Goal: Information Seeking & Learning: Learn about a topic

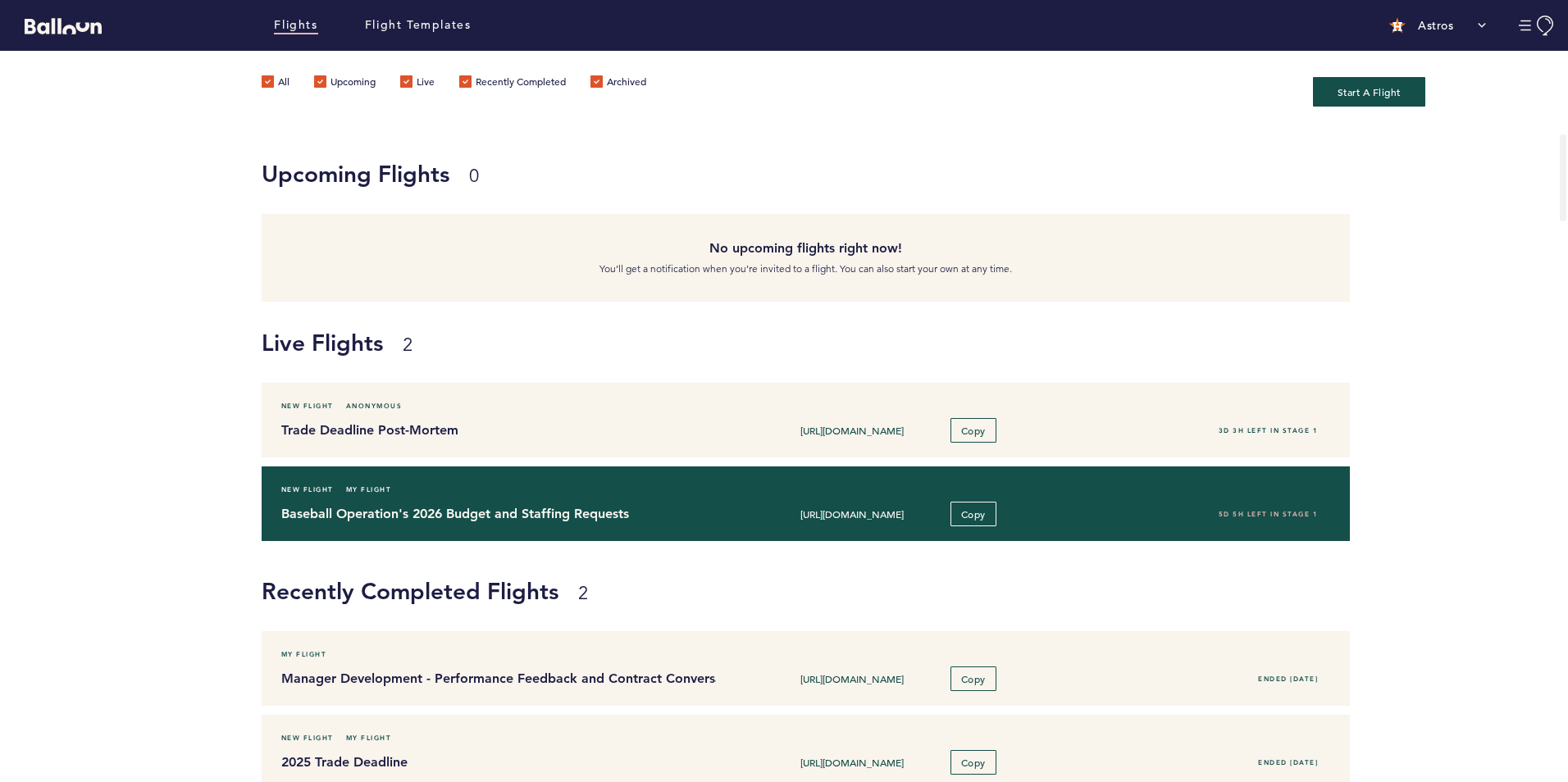
click at [536, 515] on h4 "Baseball Operation's 2026 Budget and Staffing Requests" at bounding box center [492, 513] width 423 height 19
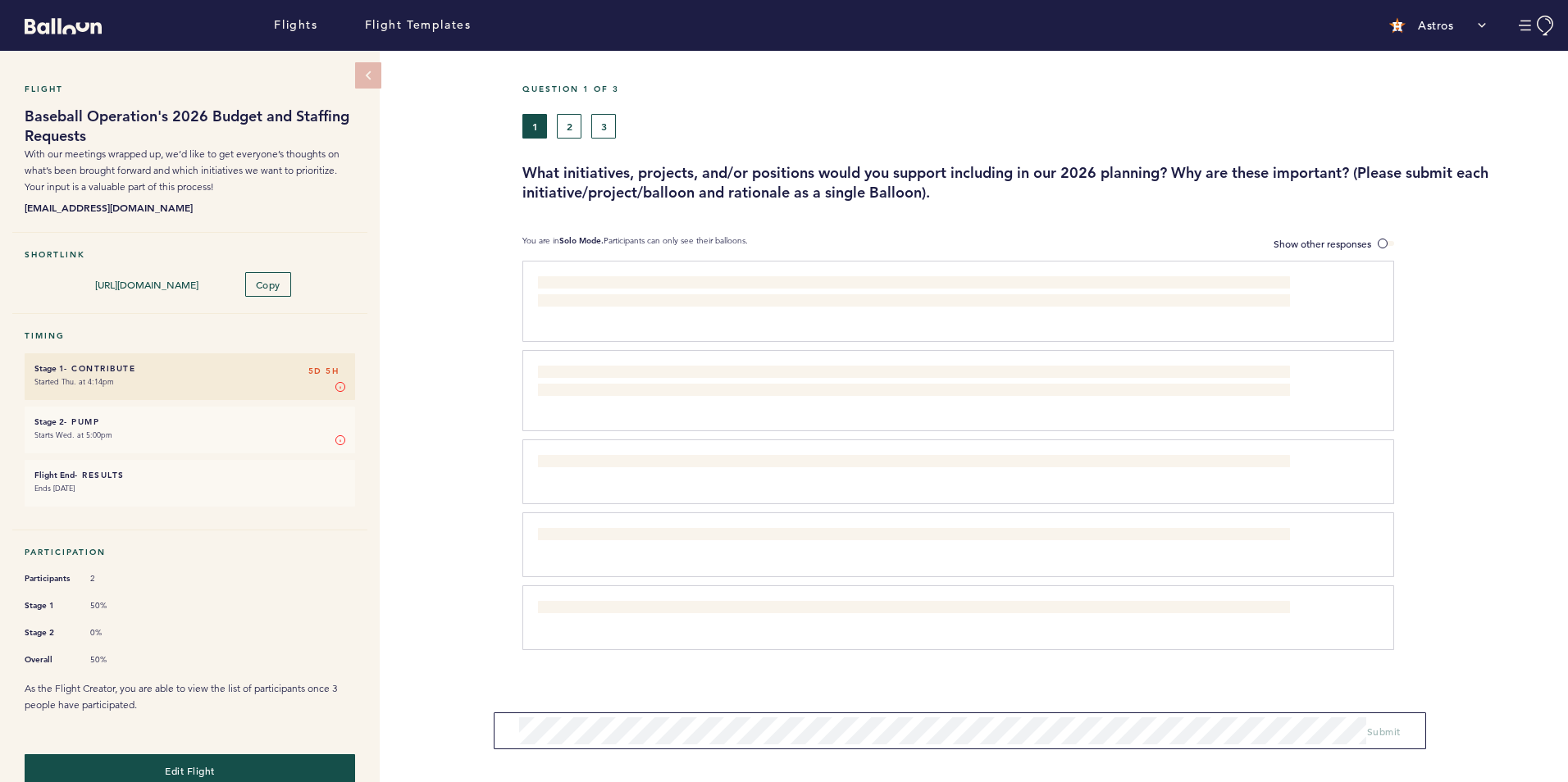
scroll to position [24, 0]
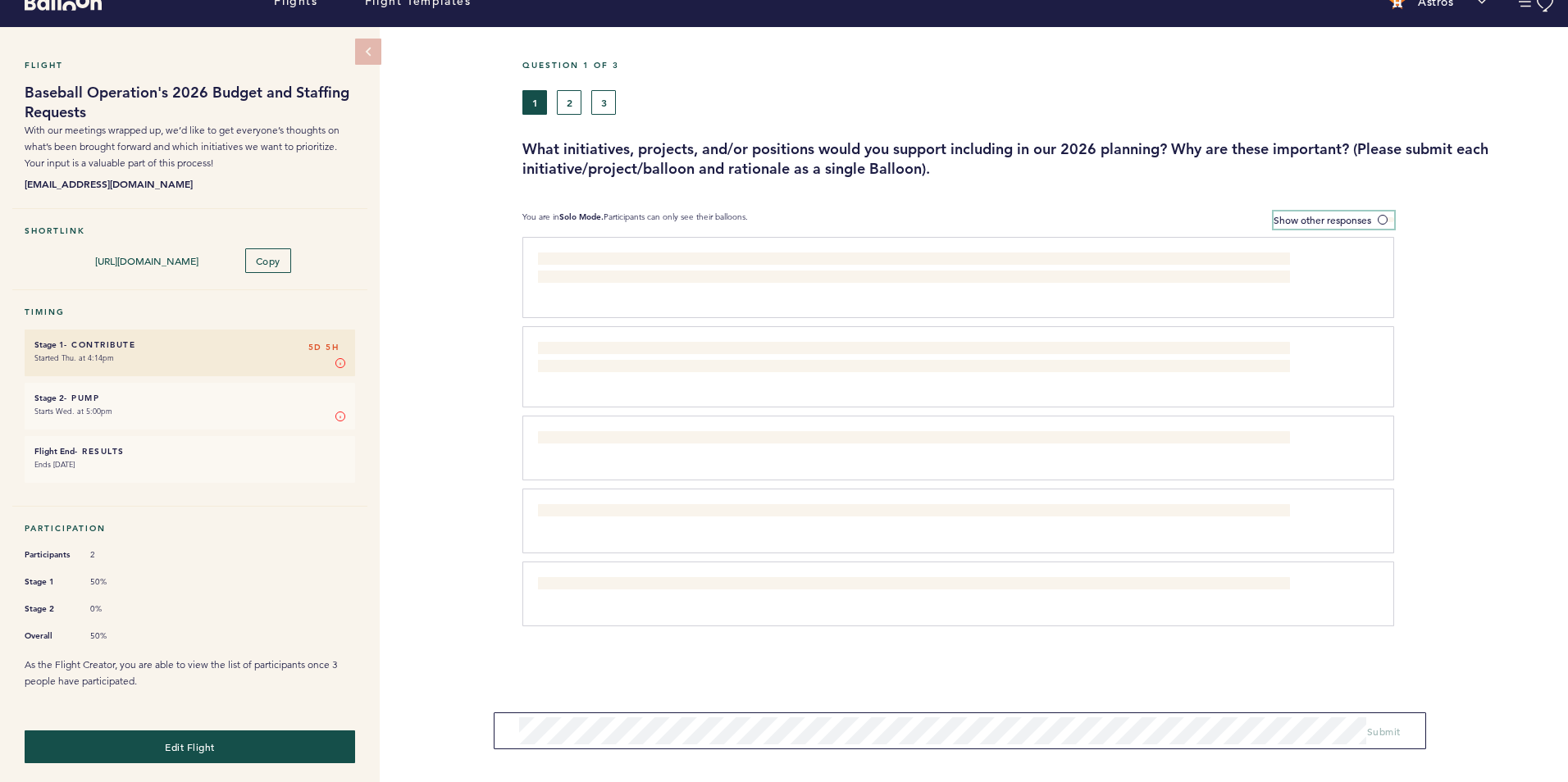
click at [1379, 217] on span at bounding box center [1385, 219] width 16 height 5
click at [0, 0] on input "Show other responses" at bounding box center [0, 0] width 0 height 0
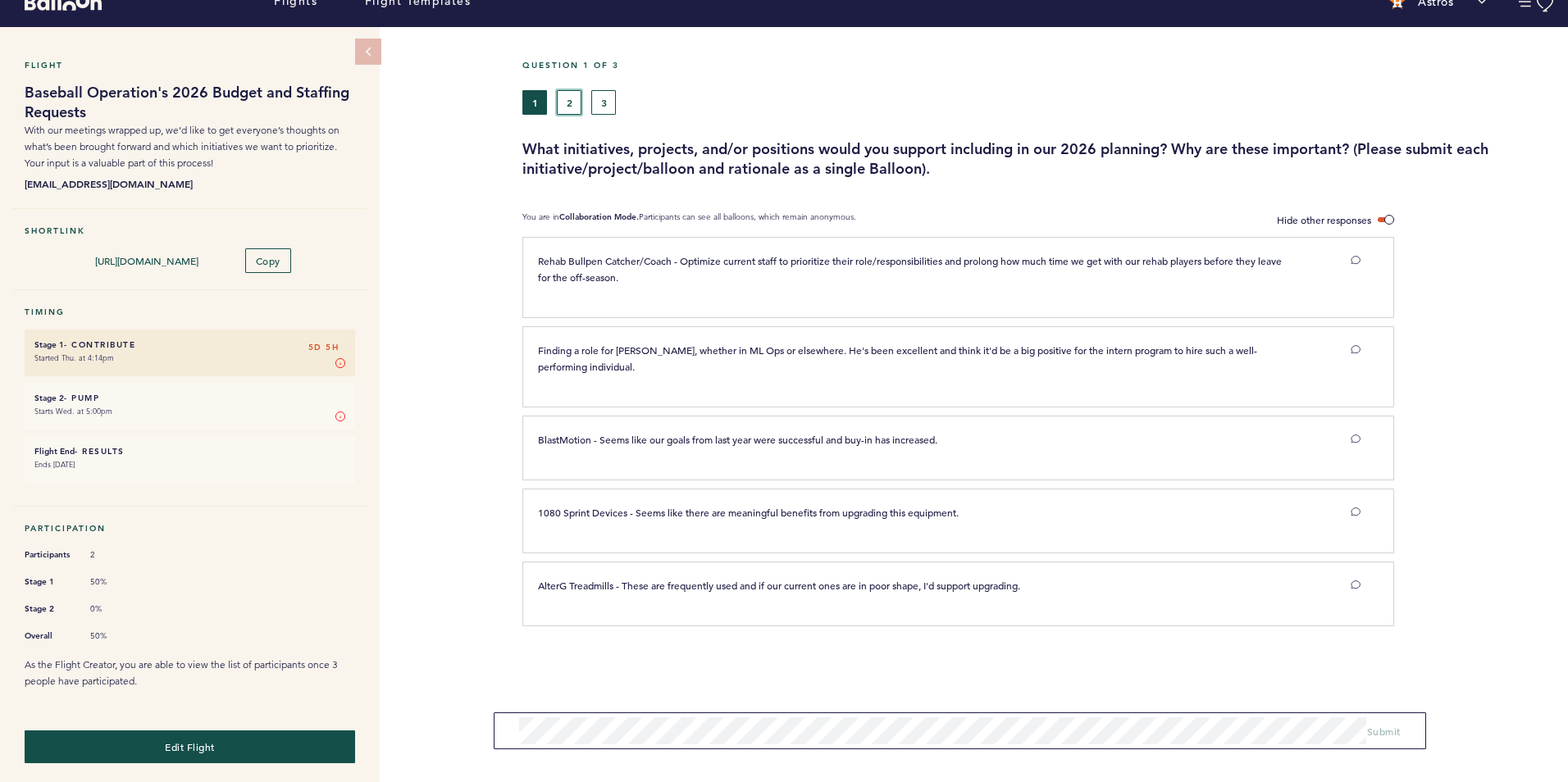
click at [572, 102] on button "2" at bounding box center [569, 102] width 24 height 24
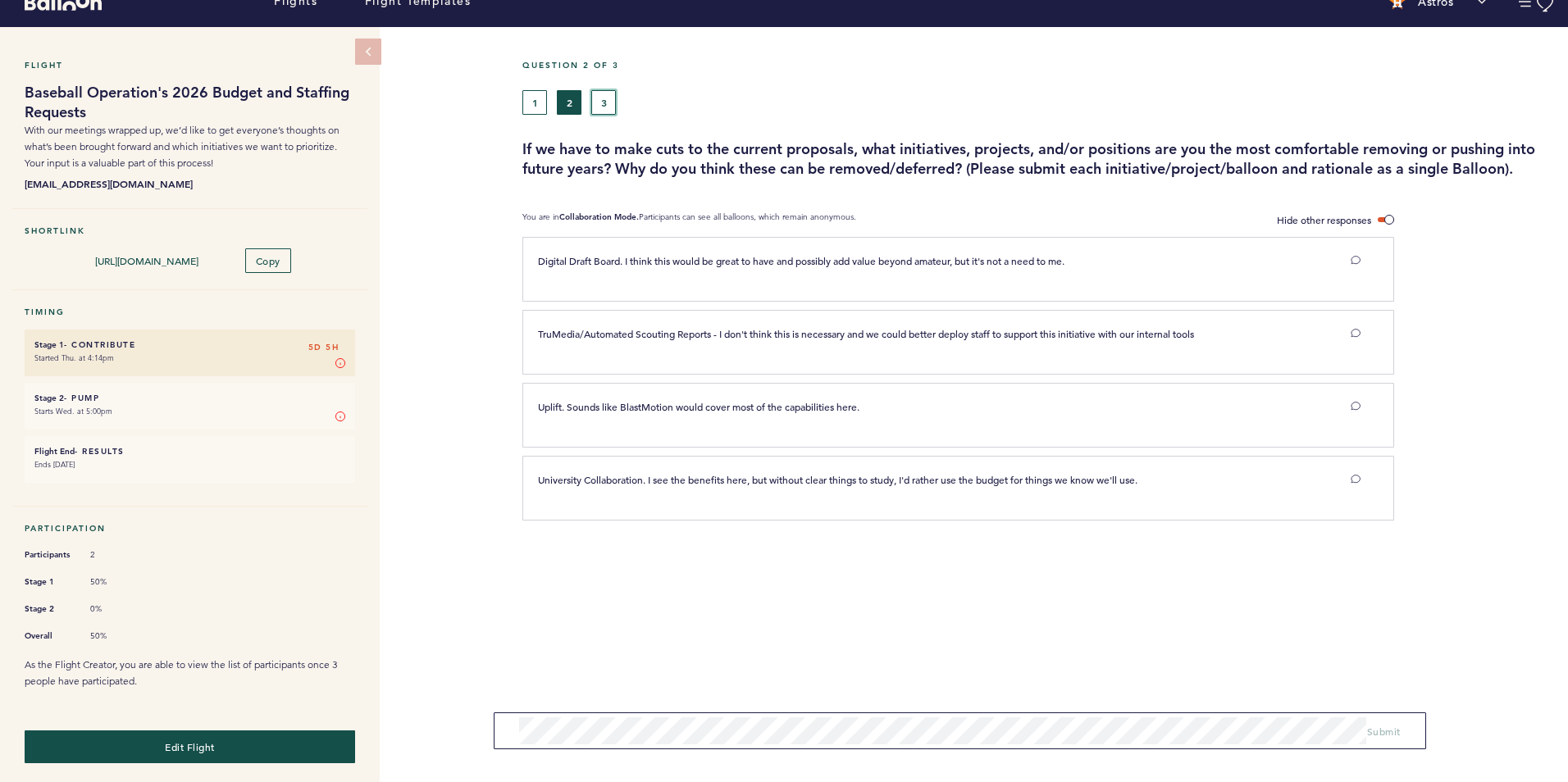
click at [607, 108] on button "3" at bounding box center [603, 102] width 24 height 24
